Goal: Transaction & Acquisition: Purchase product/service

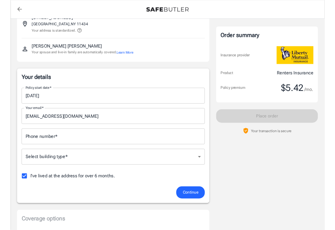
scroll to position [47, 0]
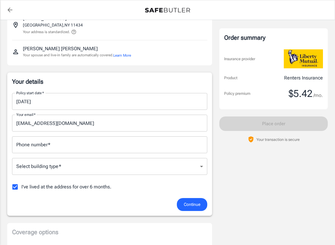
click at [72, 143] on input "Phone number   *" at bounding box center [109, 145] width 195 height 17
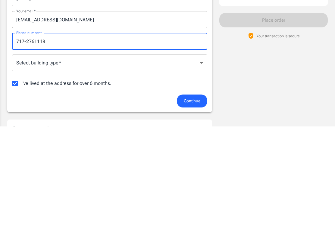
type input "717-2761118"
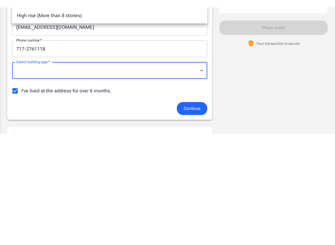
scroll to position [151, 0]
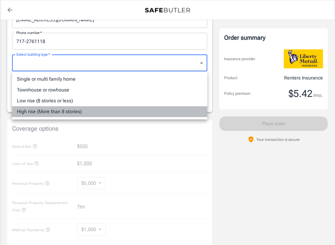
click at [73, 116] on li "High rise (More than 8 stories)" at bounding box center [109, 111] width 195 height 11
type input "highrise"
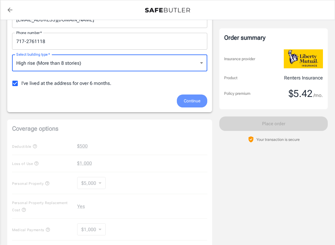
click at [200, 101] on span "Continue" at bounding box center [192, 101] width 17 height 8
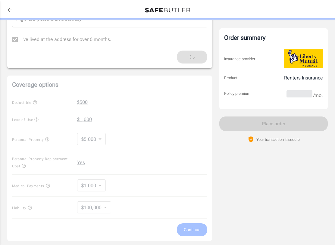
scroll to position [195, 0]
click at [47, 85] on div "Coverage options Deductible $500 Loss of Use $1,000 Personal Property $5,000 50…" at bounding box center [109, 159] width 205 height 166
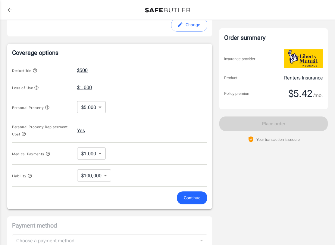
scroll to position [214, 0]
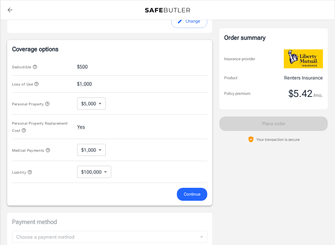
click at [175, 112] on div "Personal Property $5,000 5000 ​" at bounding box center [109, 104] width 195 height 22
click at [94, 149] on body "Policy premium $ 5.42 /mo Liberty Mutual Renters Insurance [STREET_ADDRESS] You…" at bounding box center [167, 73] width 335 height 575
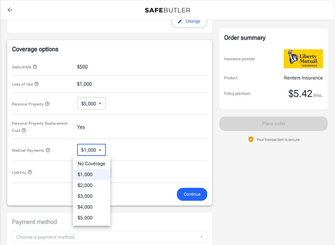
click at [138, 83] on div at bounding box center [167, 122] width 335 height 245
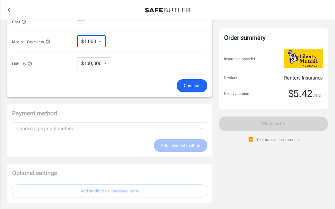
scroll to position [325, 0]
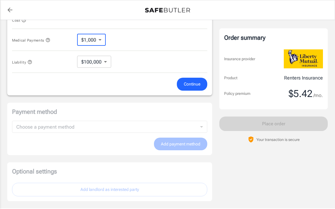
click at [138, 124] on div "Payment method Choose a payment method ​ Choose a payment method Add payment me…" at bounding box center [109, 129] width 205 height 53
click at [191, 78] on button "Continue" at bounding box center [192, 84] width 30 height 13
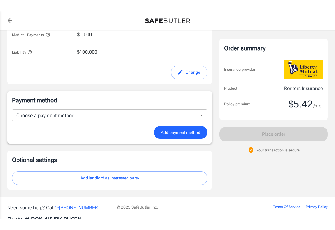
scroll to position [335, 0]
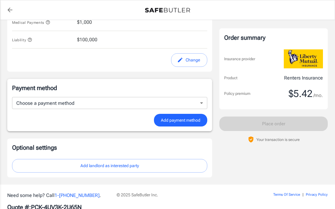
click at [183, 119] on span "Add payment method" at bounding box center [180, 121] width 39 height 8
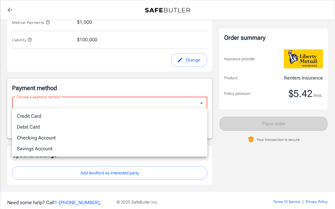
click at [42, 83] on div at bounding box center [167, 104] width 335 height 209
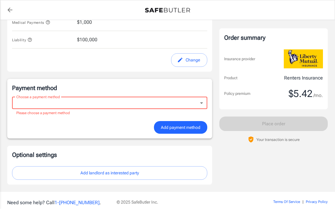
click at [39, 87] on p "Payment method" at bounding box center [109, 88] width 195 height 8
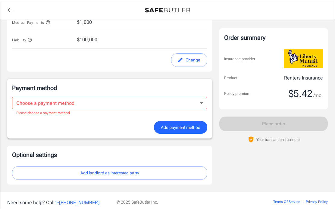
click at [185, 126] on span "Add payment method" at bounding box center [180, 128] width 39 height 8
click at [180, 125] on span "Add payment method" at bounding box center [180, 128] width 39 height 8
click at [44, 89] on p "Payment method" at bounding box center [109, 88] width 195 height 8
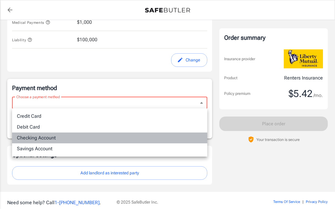
click at [42, 133] on li "Checking Account" at bounding box center [109, 138] width 195 height 11
type input "checking"
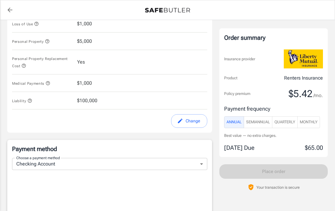
scroll to position [274, 0]
